Goal: Transaction & Acquisition: Subscribe to service/newsletter

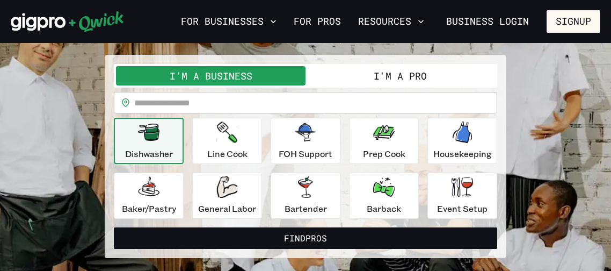
scroll to position [79, 0]
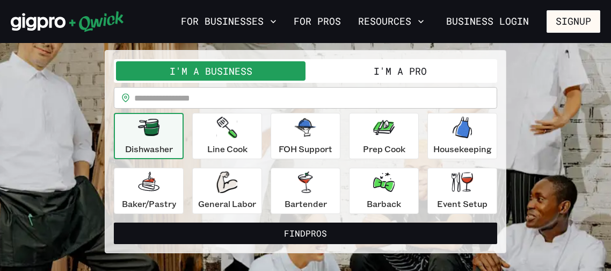
click at [456, 72] on button "I'm a Pro" at bounding box center [401, 70] width 190 height 19
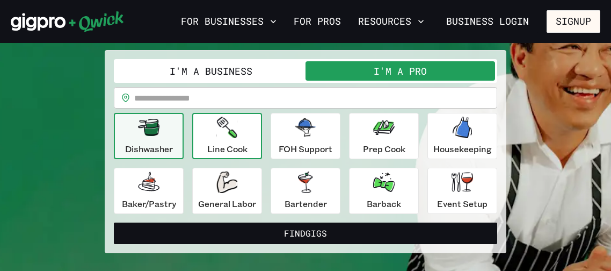
click at [233, 134] on icon "button" at bounding box center [227, 127] width 20 height 21
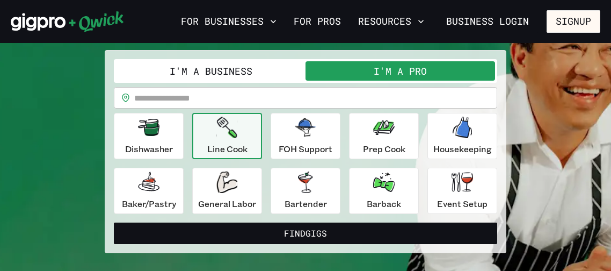
click at [212, 98] on input "text" at bounding box center [315, 97] width 363 height 21
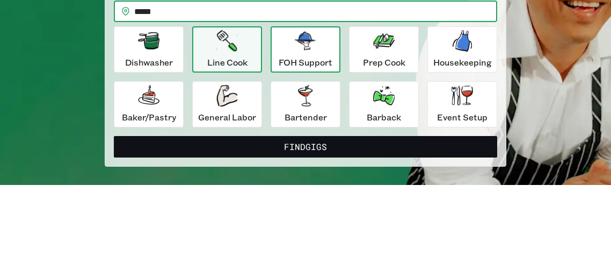
type input "*****"
click at [321, 128] on div "FOH Support" at bounding box center [306, 136] width 54 height 39
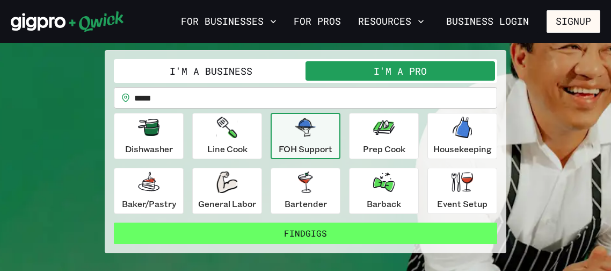
click at [354, 237] on button "Find Gigs" at bounding box center [306, 232] width 384 height 21
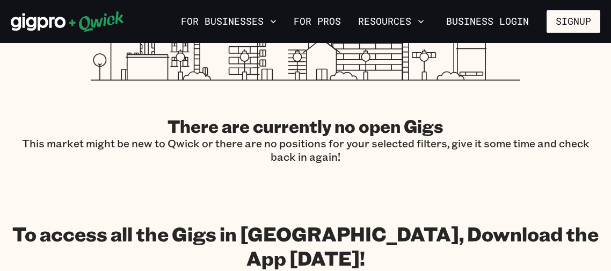
scroll to position [79, 0]
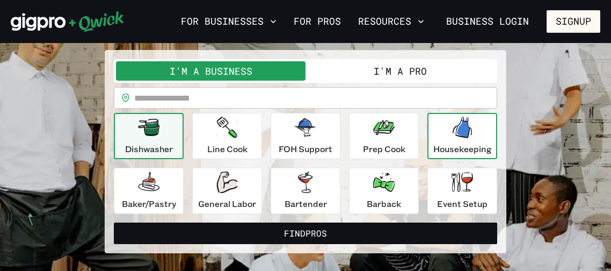
click at [475, 135] on div "Housekeeping" at bounding box center [463, 136] width 59 height 39
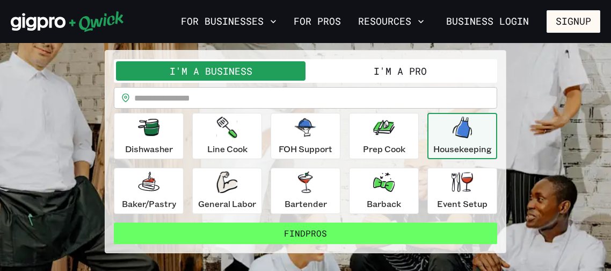
click at [427, 236] on button "Find Pros" at bounding box center [306, 232] width 384 height 21
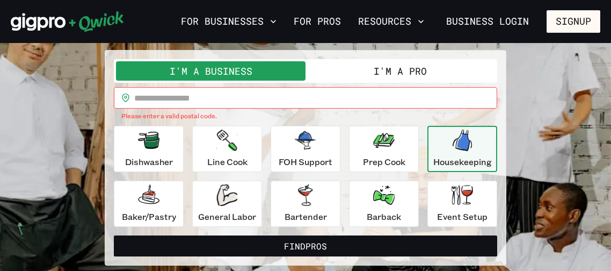
click at [297, 100] on input "text" at bounding box center [315, 97] width 363 height 21
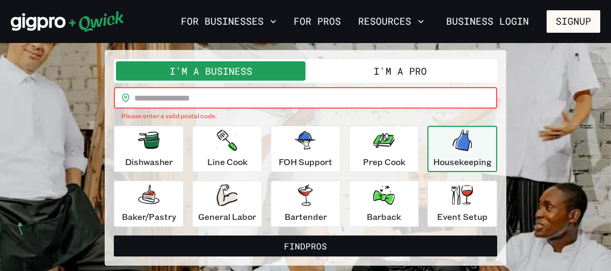
click at [243, 92] on input "text" at bounding box center [315, 97] width 363 height 21
type input "*****"
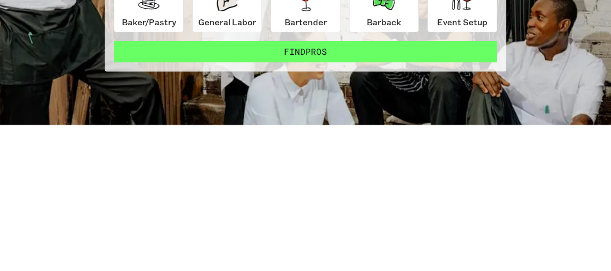
click at [463, 182] on button "Find Pros" at bounding box center [306, 186] width 384 height 21
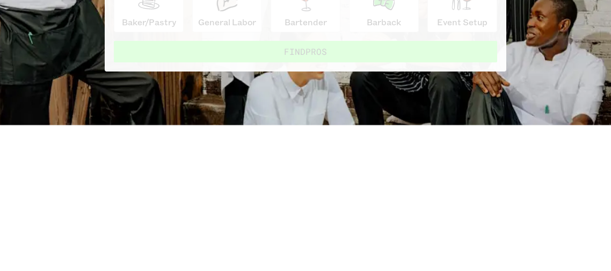
scroll to position [125, 0]
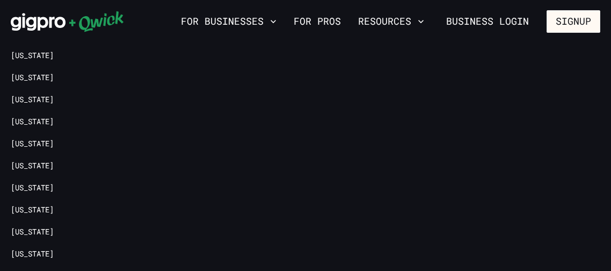
scroll to position [1468, 0]
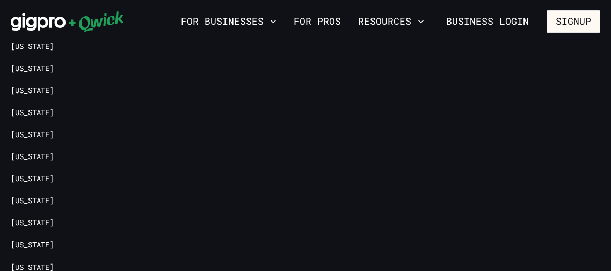
click at [297, 119] on div "Business Resources Sign up [DATE] Customer stories Become a Partner" at bounding box center [272, 58] width 132 height 583
click at [325, 18] on link "For Pros" at bounding box center [318, 21] width 56 height 18
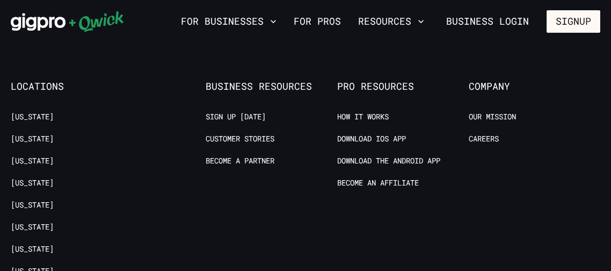
scroll to position [1984, 0]
click at [587, 16] on button "Signup" at bounding box center [574, 21] width 54 height 23
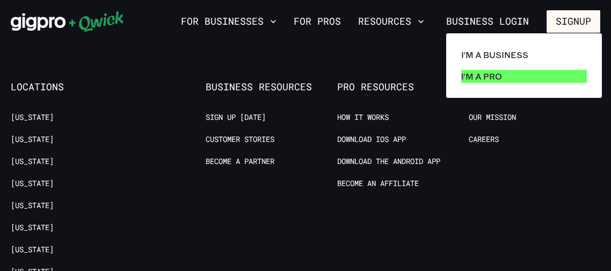
click at [493, 84] on link "I'm a Pro" at bounding box center [524, 76] width 134 height 21
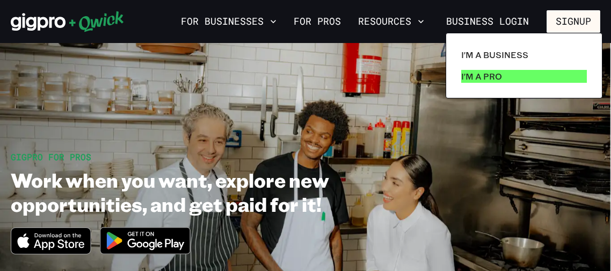
click at [470, 73] on p "I'm a Pro" at bounding box center [482, 76] width 41 height 13
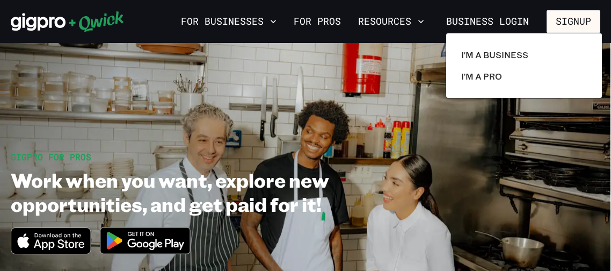
click at [471, 93] on div "I'm a Business I'm a Pro" at bounding box center [524, 66] width 157 height 66
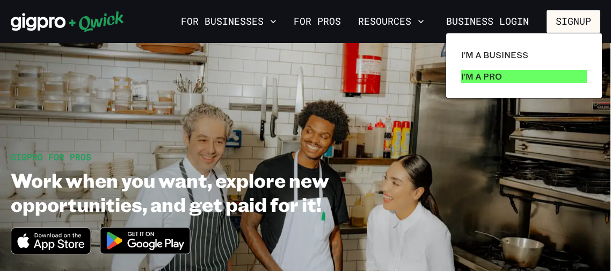
click at [514, 76] on link "I'm a Pro" at bounding box center [524, 76] width 134 height 21
click at [509, 77] on link "I'm a Pro" at bounding box center [524, 76] width 134 height 21
click at [547, 81] on link "I'm a Pro" at bounding box center [524, 76] width 134 height 21
click at [549, 78] on link "I'm a Pro" at bounding box center [524, 76] width 134 height 21
click at [547, 77] on link "I'm a Pro" at bounding box center [524, 76] width 134 height 21
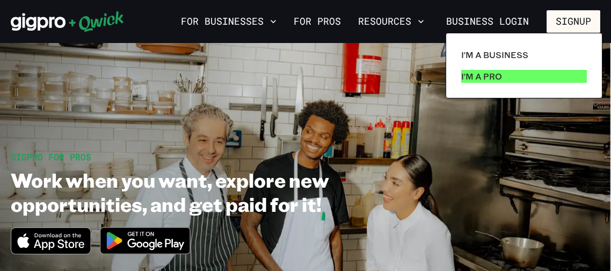
click at [545, 80] on link "I'm a Pro" at bounding box center [524, 76] width 134 height 21
click at [477, 77] on p "I'm a Pro" at bounding box center [482, 76] width 41 height 13
click at [476, 75] on p "I'm a Pro" at bounding box center [482, 76] width 41 height 13
click at [507, 73] on link "I'm a Pro" at bounding box center [524, 76] width 134 height 21
click at [531, 80] on link "I'm a Pro" at bounding box center [524, 76] width 134 height 21
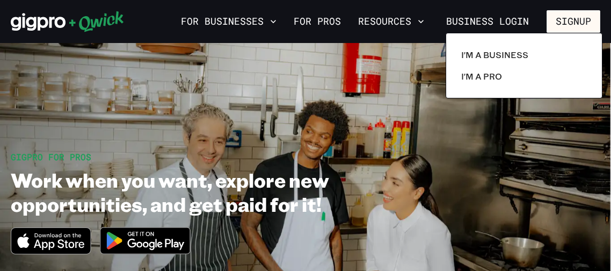
click at [575, 21] on div at bounding box center [305, 135] width 611 height 271
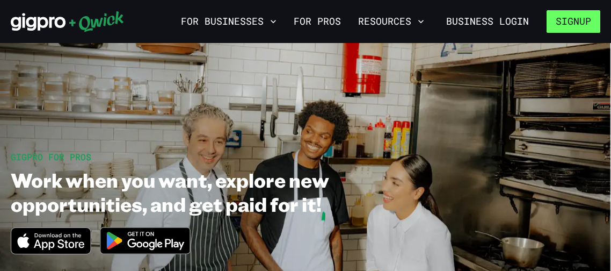
click at [573, 19] on button "Signup" at bounding box center [574, 21] width 54 height 23
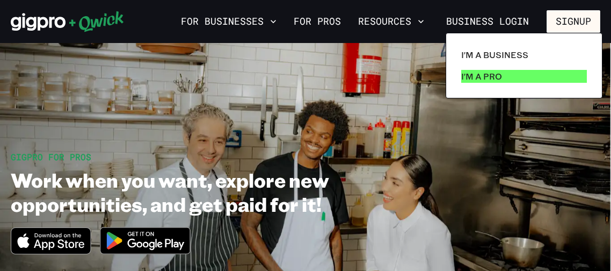
click at [492, 82] on p "I'm a Pro" at bounding box center [482, 76] width 41 height 13
click at [500, 66] on link "I'm a Pro" at bounding box center [524, 76] width 134 height 21
click at [496, 78] on p "I'm a Pro" at bounding box center [482, 76] width 41 height 13
click at [497, 72] on p "I'm a Pro" at bounding box center [482, 76] width 41 height 13
click at [496, 72] on p "I'm a Pro" at bounding box center [482, 76] width 41 height 13
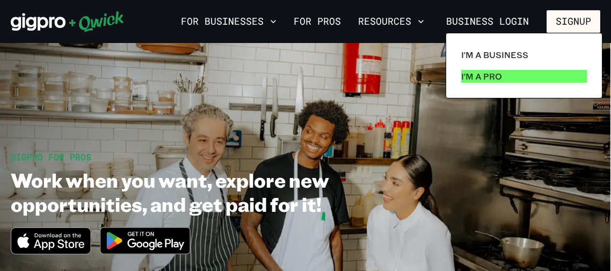
click at [499, 75] on p "I'm a Pro" at bounding box center [482, 76] width 41 height 13
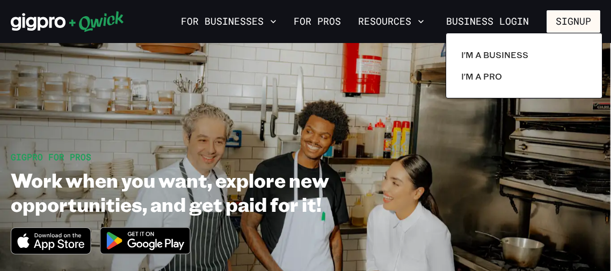
click at [573, 13] on div at bounding box center [305, 135] width 611 height 271
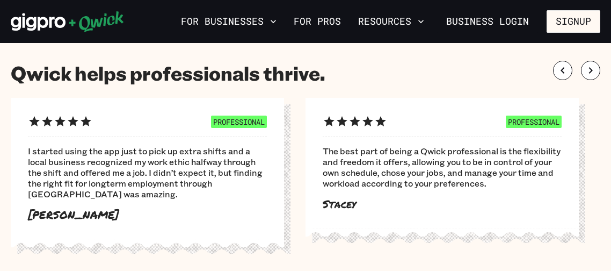
scroll to position [642, 0]
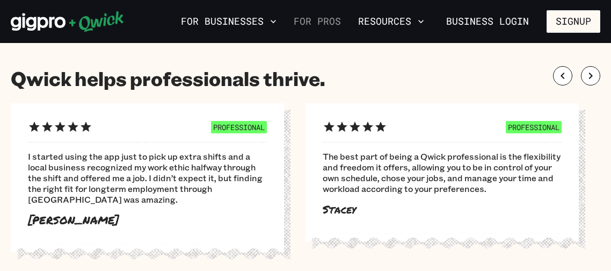
click at [315, 20] on link "For Pros" at bounding box center [318, 21] width 56 height 18
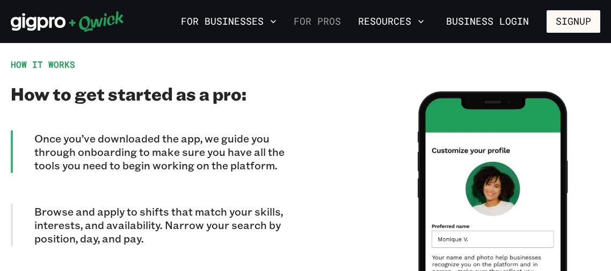
scroll to position [10, 0]
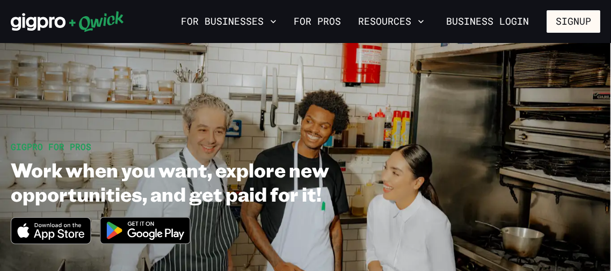
click at [141, 229] on img at bounding box center [145, 230] width 104 height 40
